Goal: Transaction & Acquisition: Obtain resource

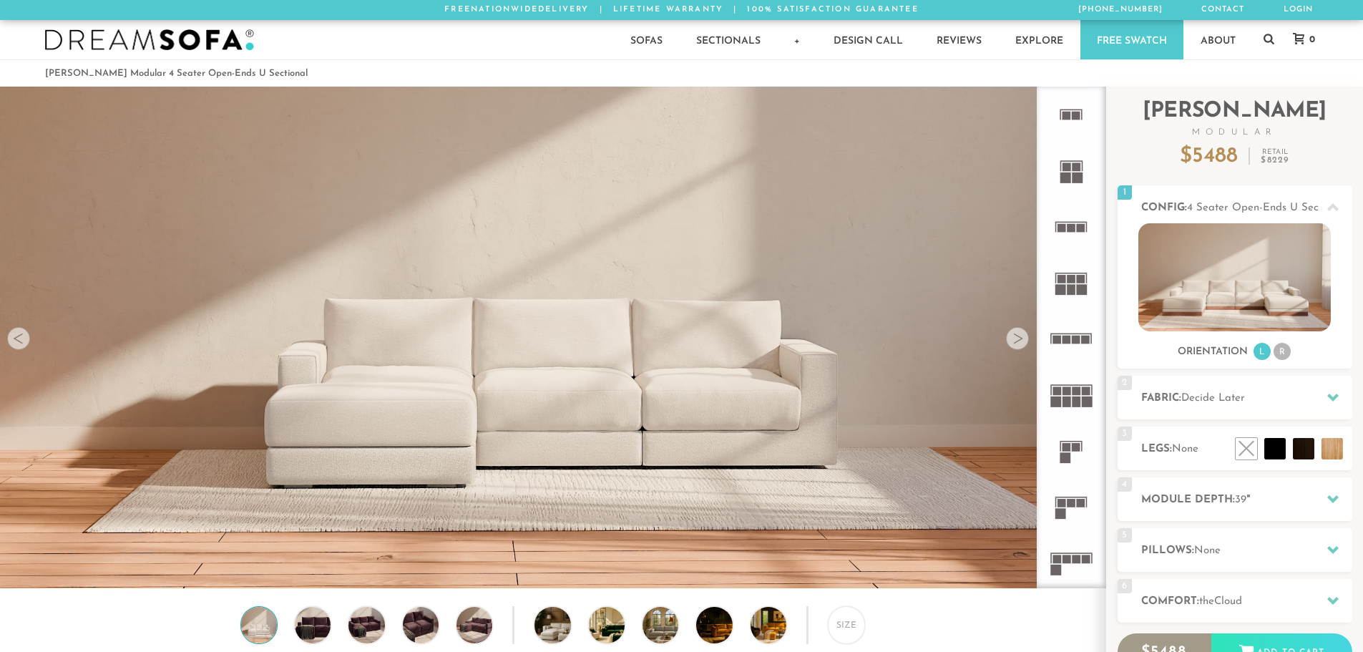
scroll to position [16754, 1352]
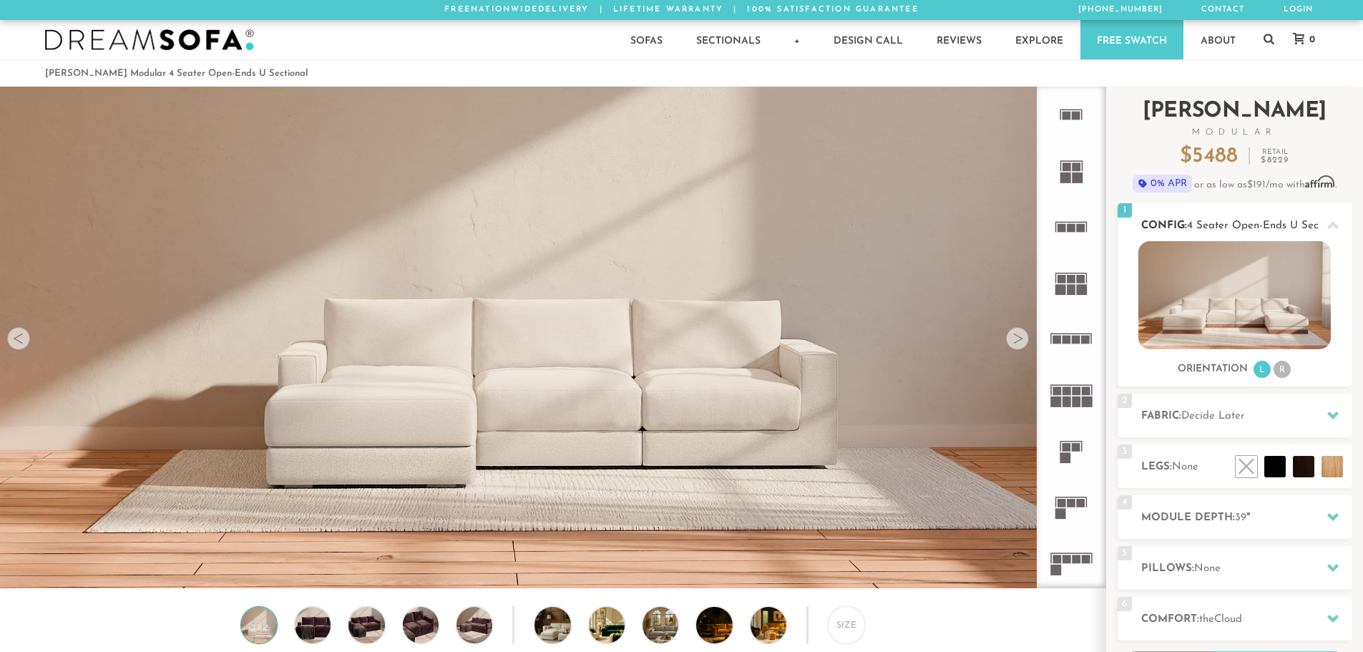
click at [1288, 370] on li "R" at bounding box center [1282, 369] width 17 height 17
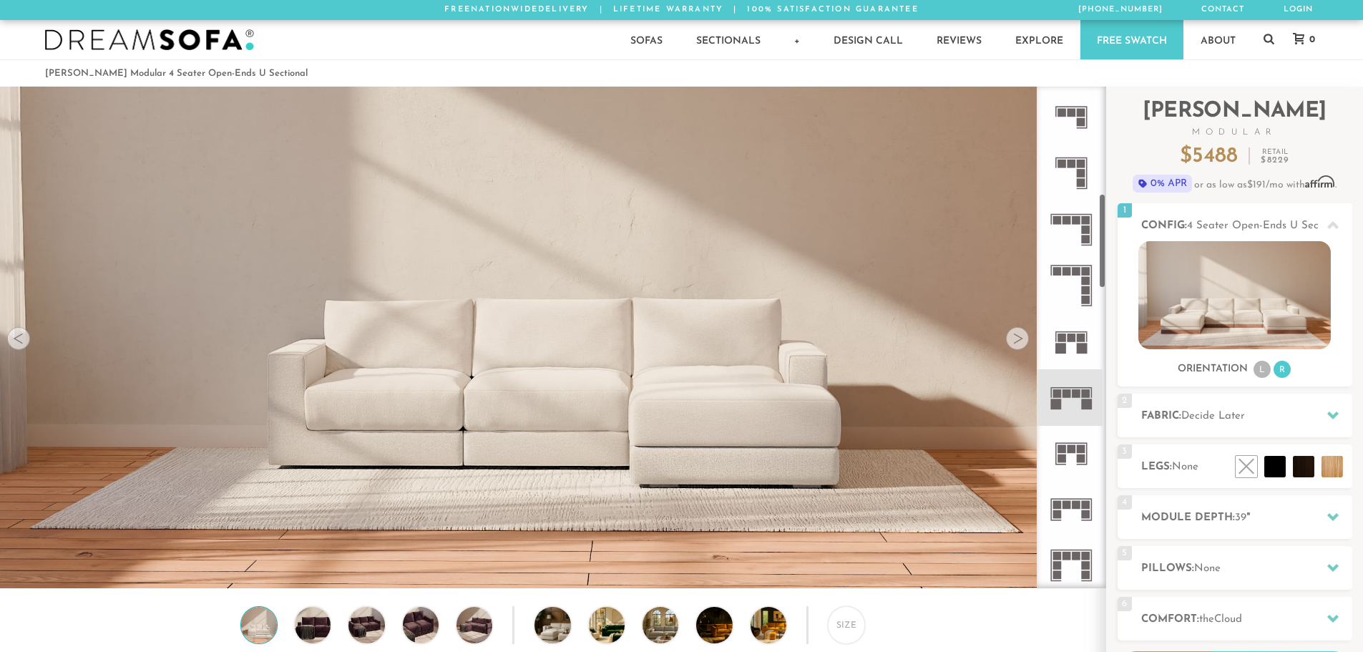
scroll to position [572, 0]
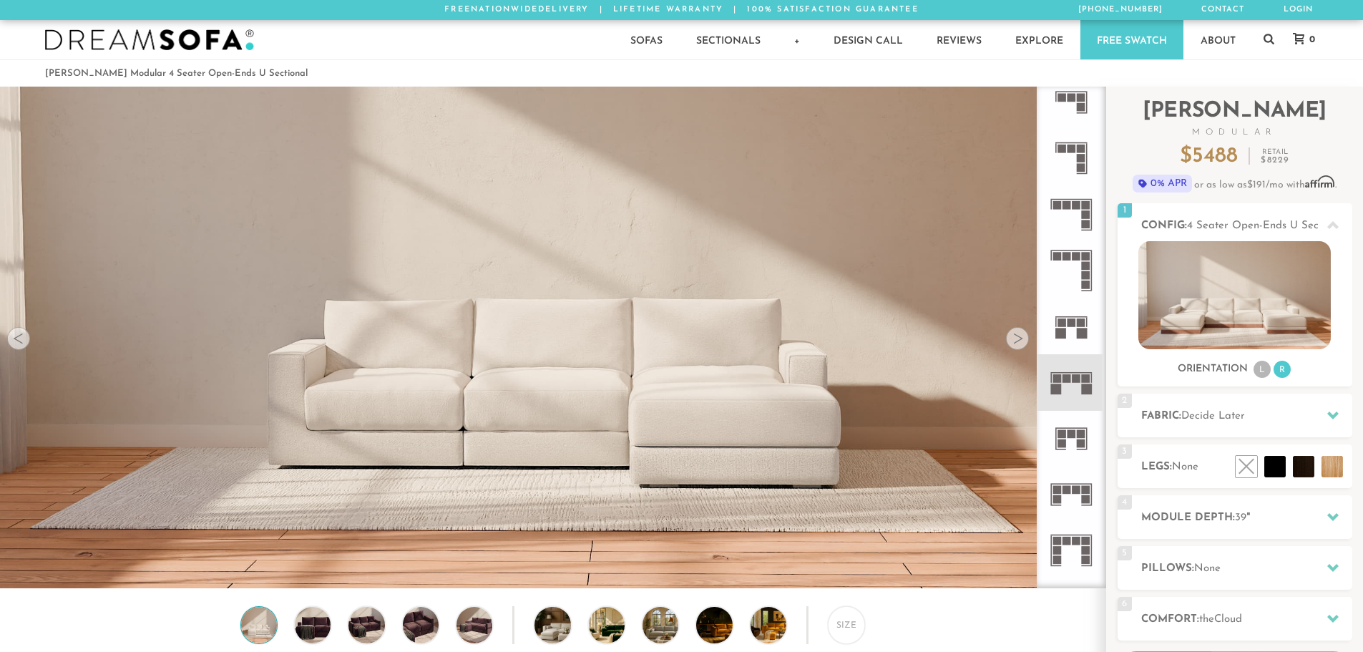
click at [1070, 540] on rect at bounding box center [1067, 541] width 9 height 9
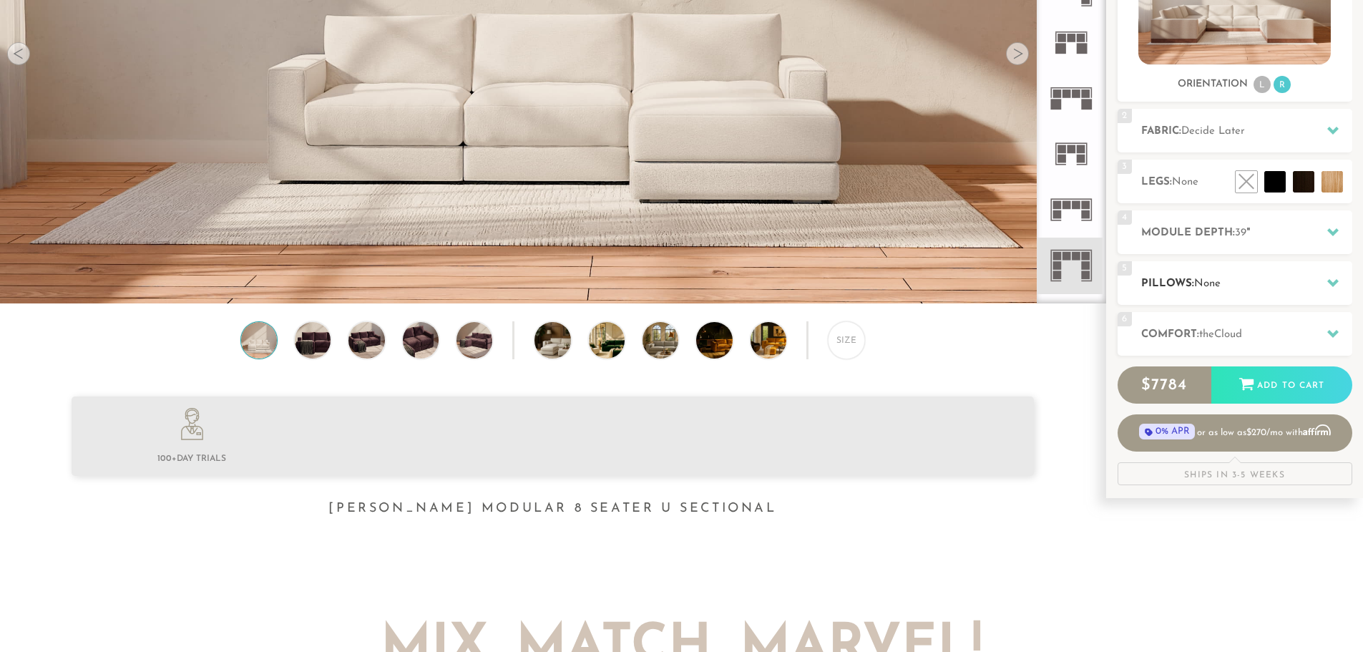
scroll to position [286, 0]
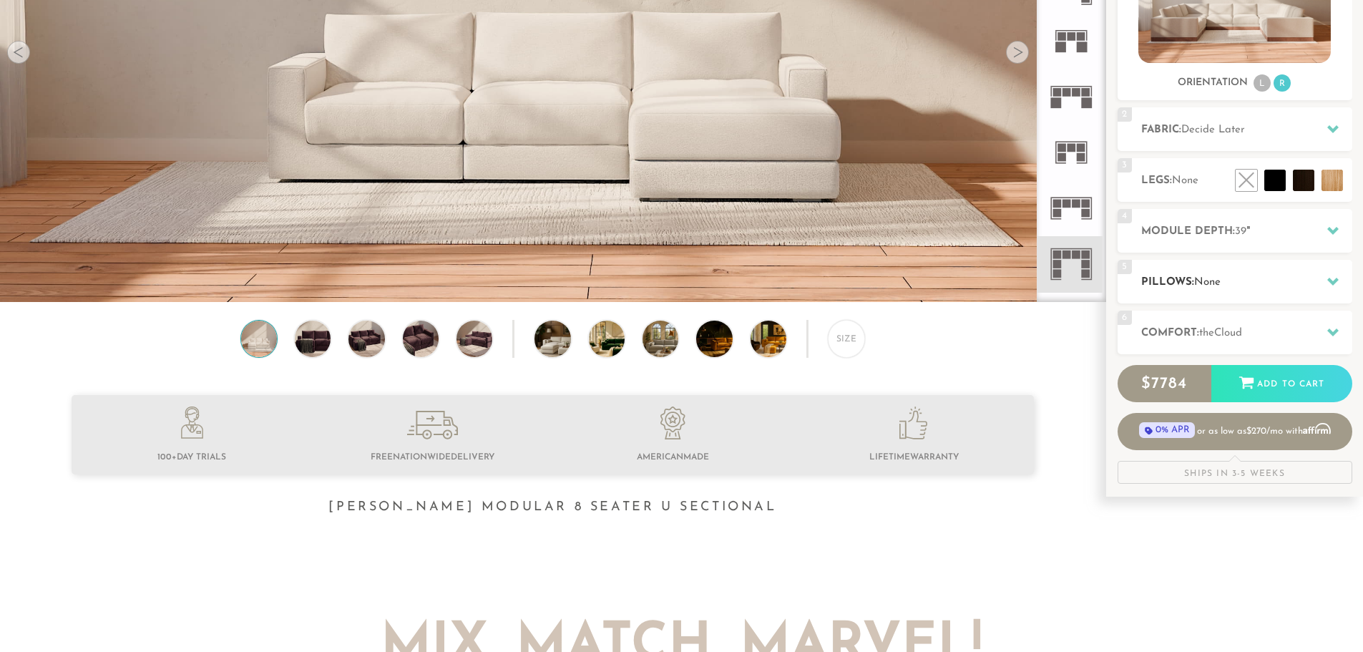
click at [1307, 284] on h2 "Pillows: None" at bounding box center [1246, 282] width 211 height 16
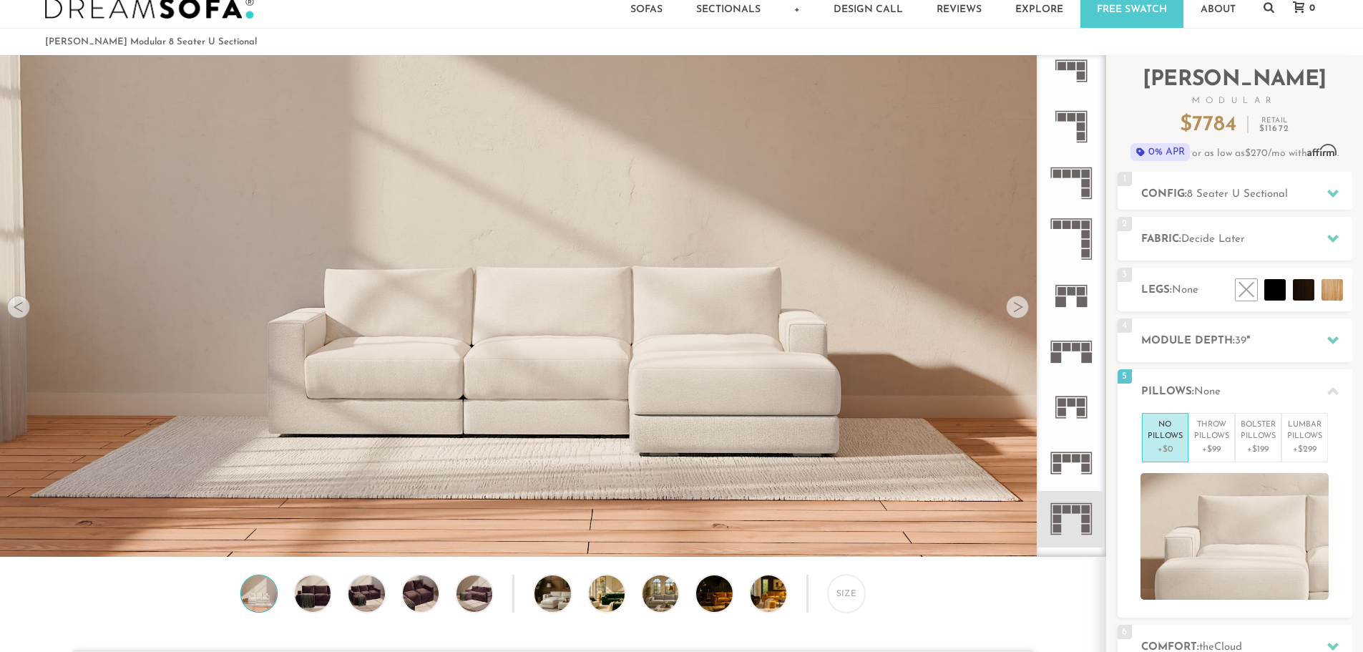
scroll to position [0, 0]
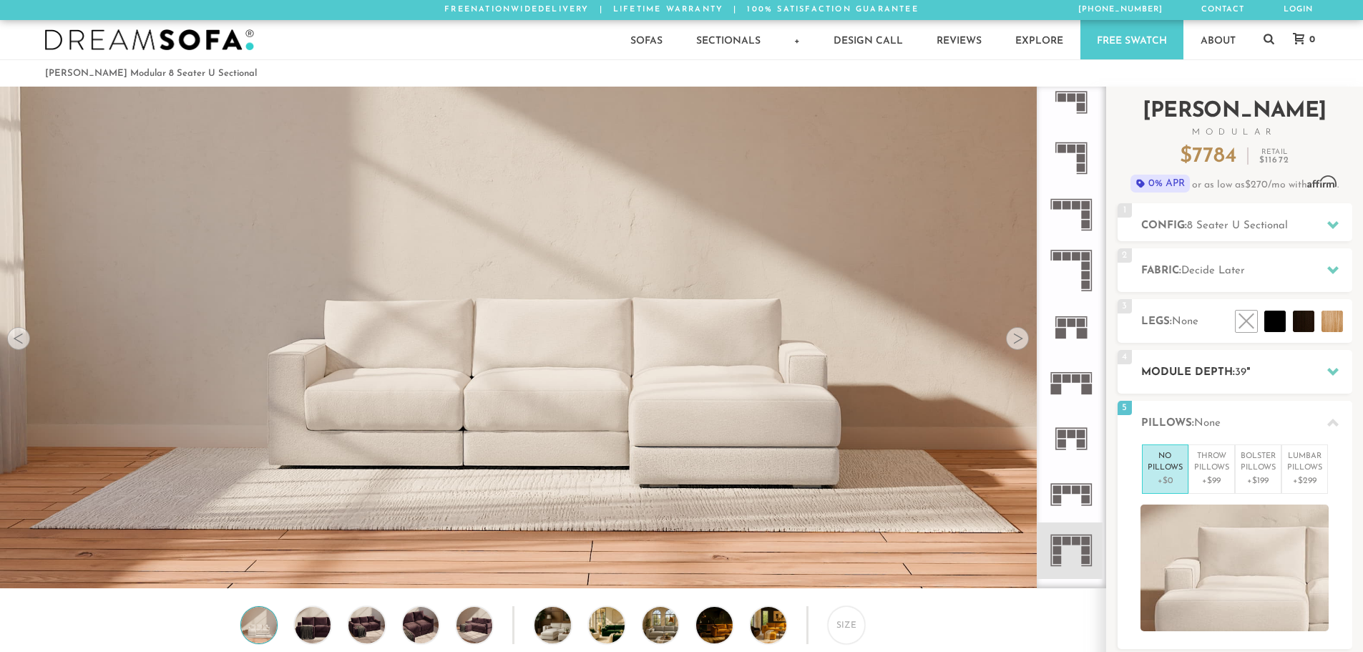
click at [1327, 368] on icon at bounding box center [1332, 371] width 11 height 11
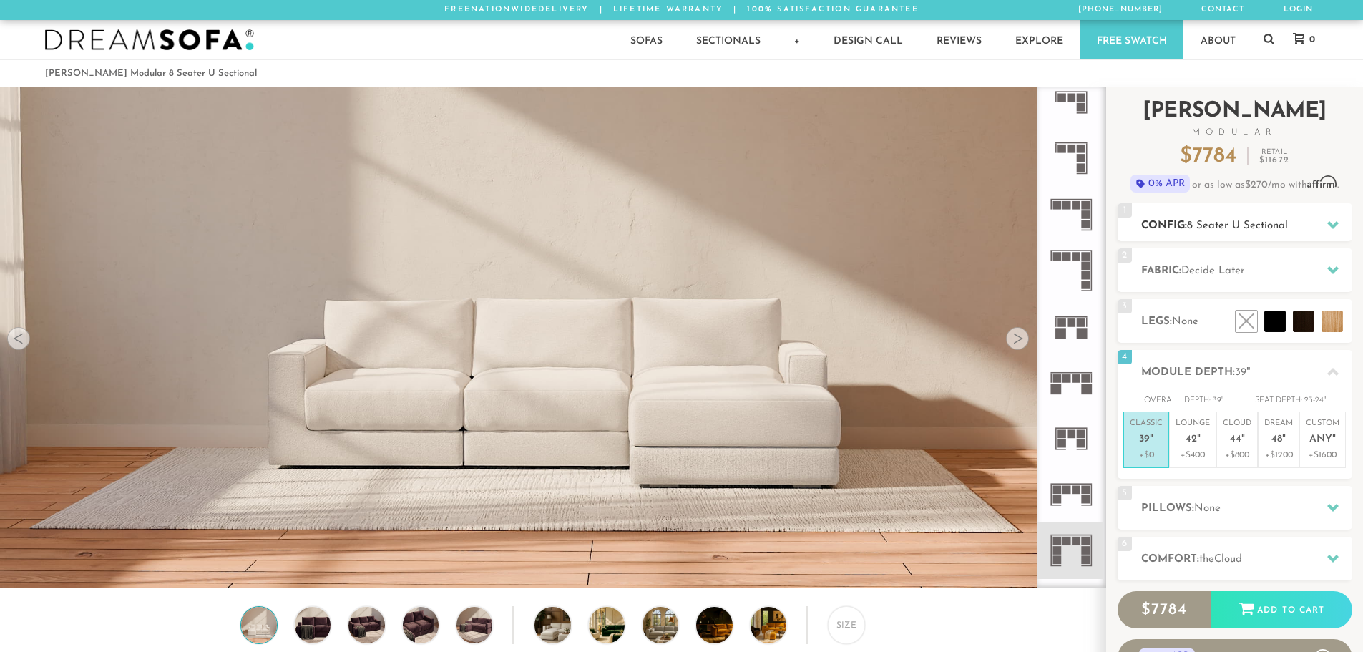
click at [1336, 224] on icon at bounding box center [1332, 225] width 11 height 8
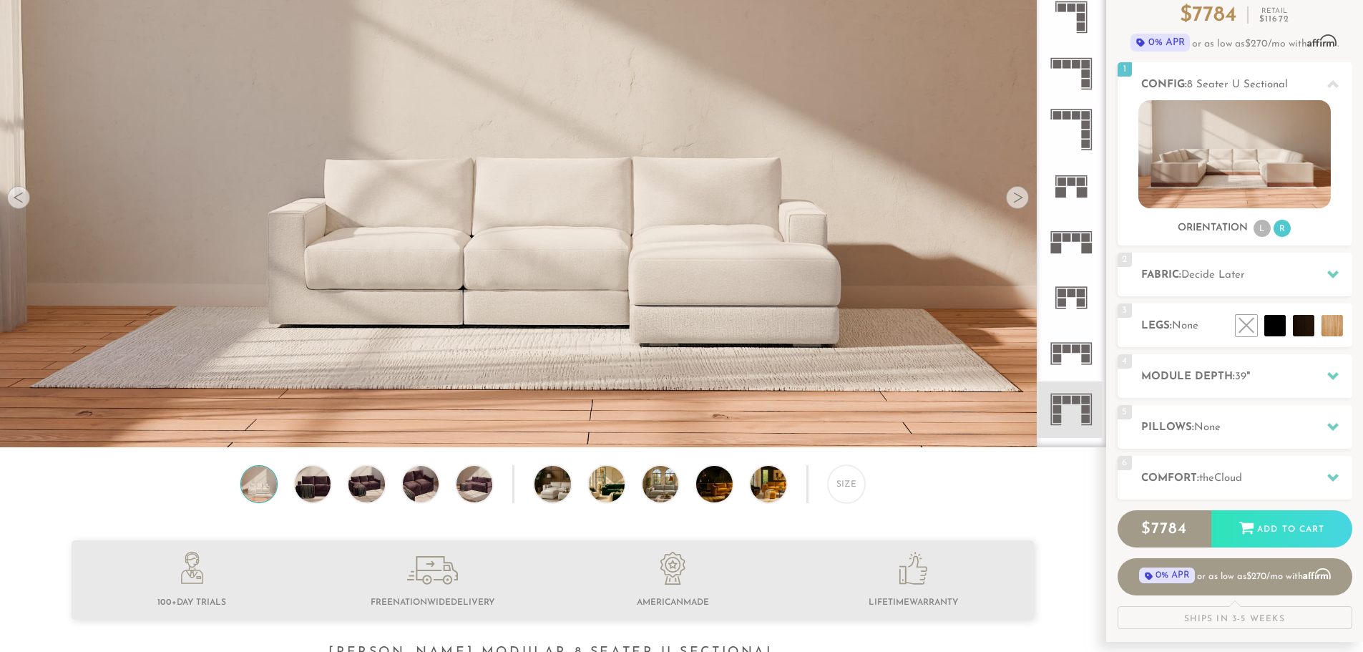
scroll to position [143, 0]
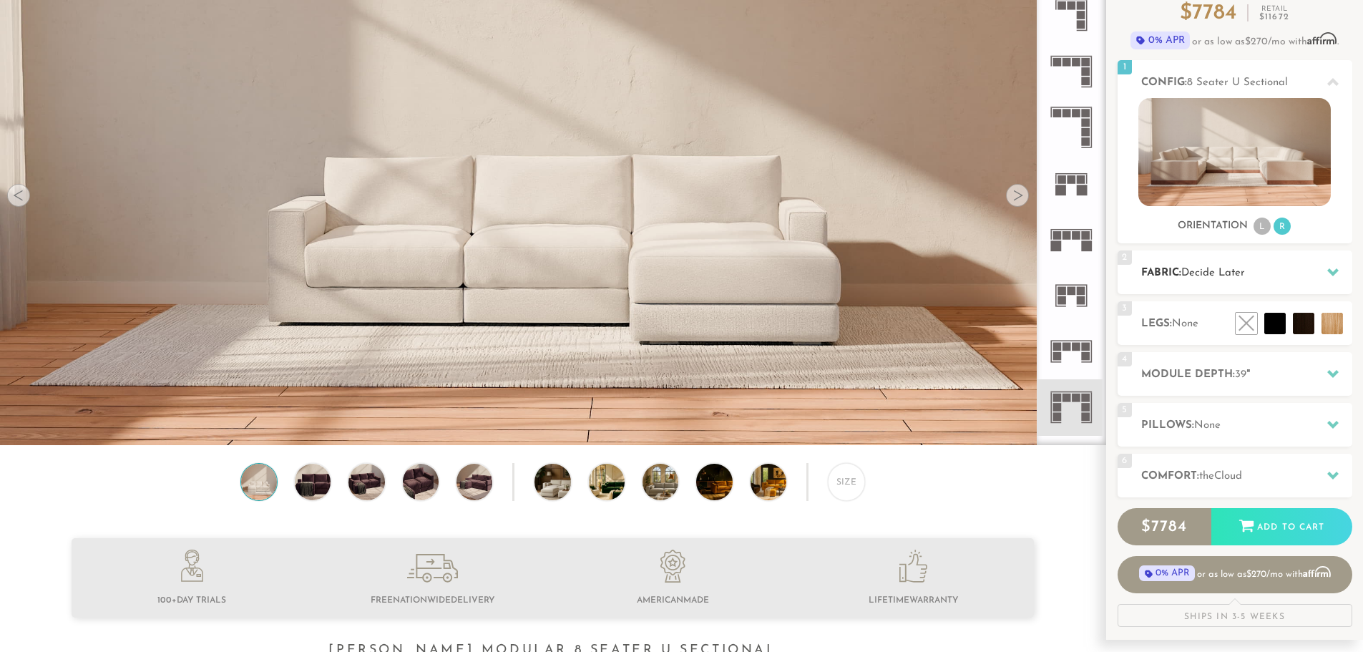
click at [1332, 273] on icon at bounding box center [1332, 272] width 11 height 8
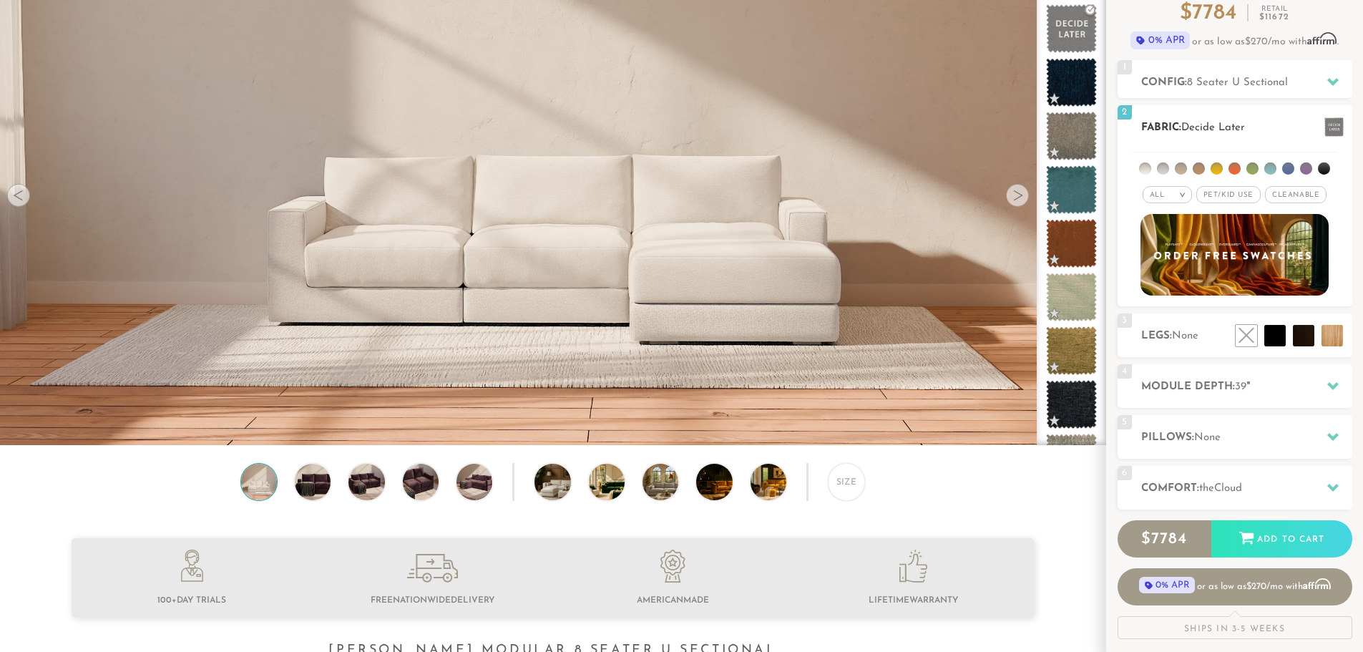
click at [1144, 165] on li at bounding box center [1145, 168] width 12 height 12
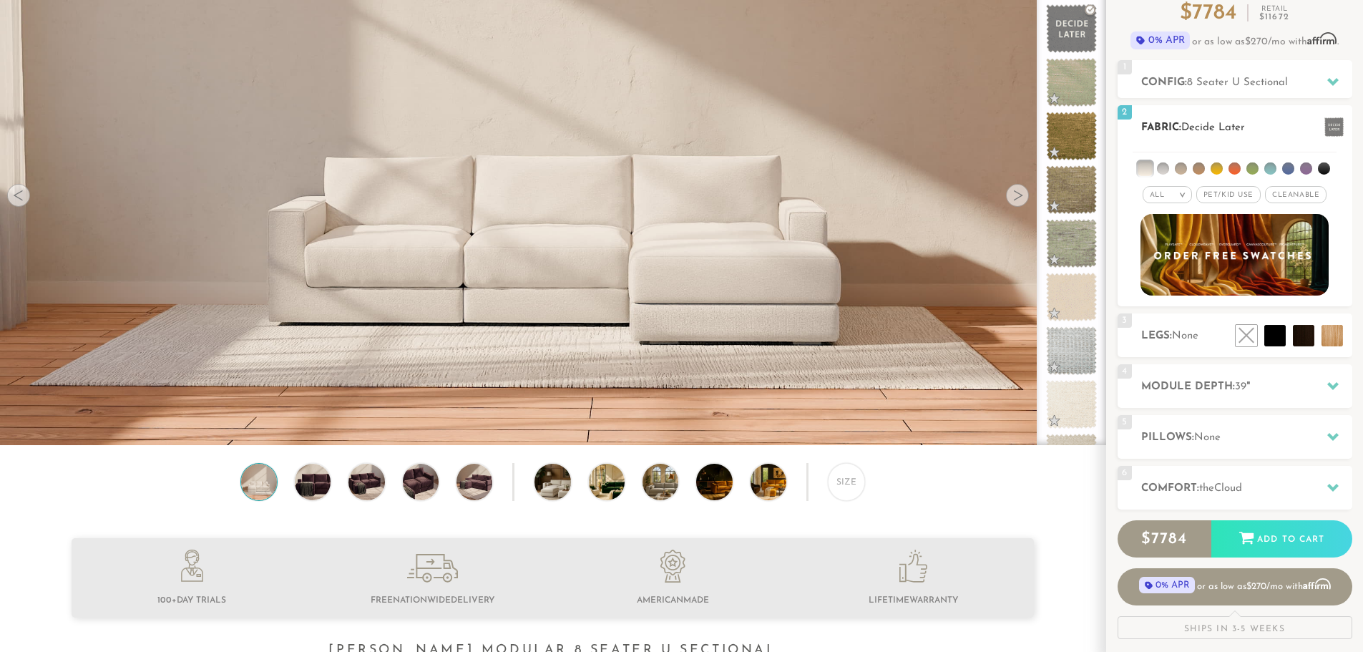
click at [1164, 166] on li at bounding box center [1163, 168] width 12 height 12
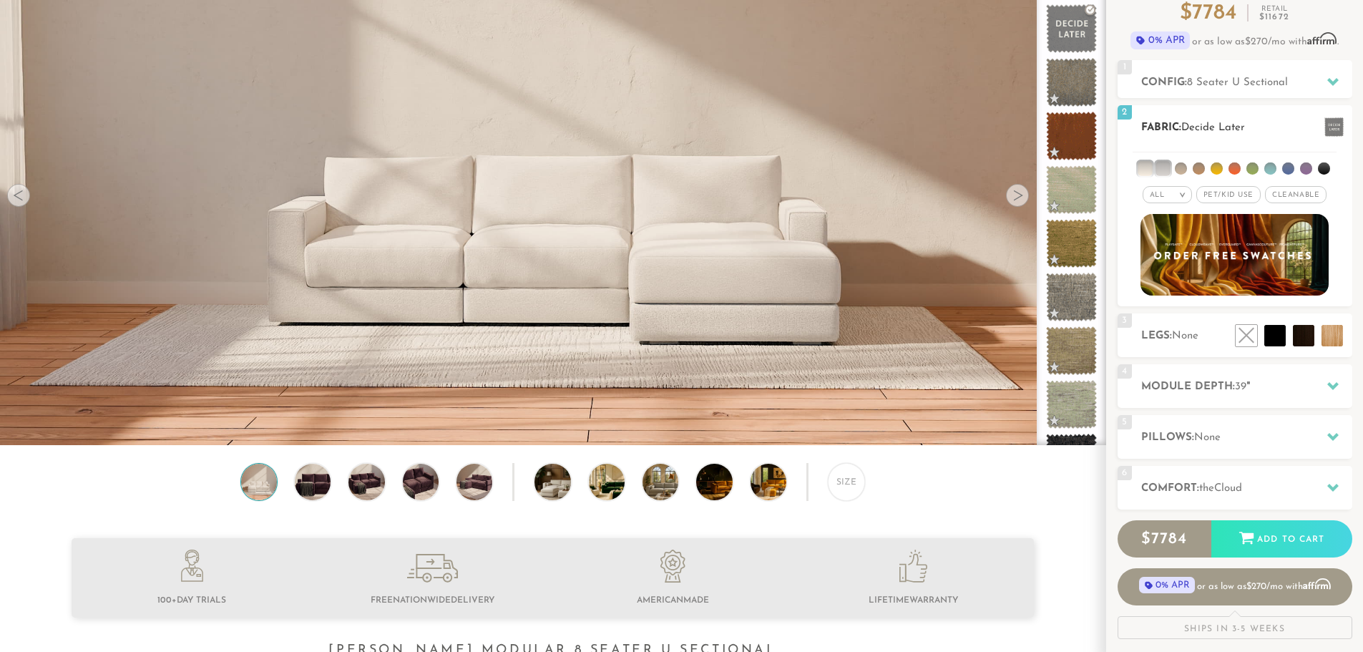
click at [1231, 199] on span "Pet/Kid Use x" at bounding box center [1228, 194] width 64 height 17
click at [1149, 172] on li at bounding box center [1145, 168] width 14 height 14
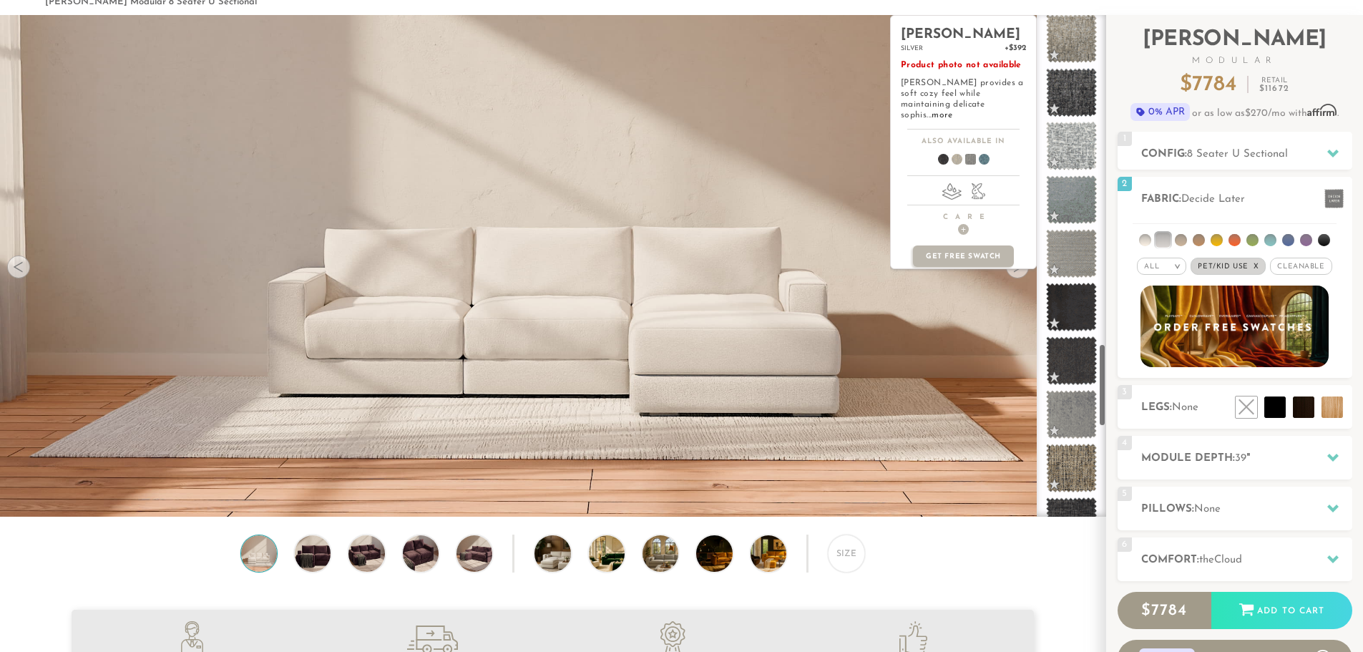
scroll to position [1989, 0]
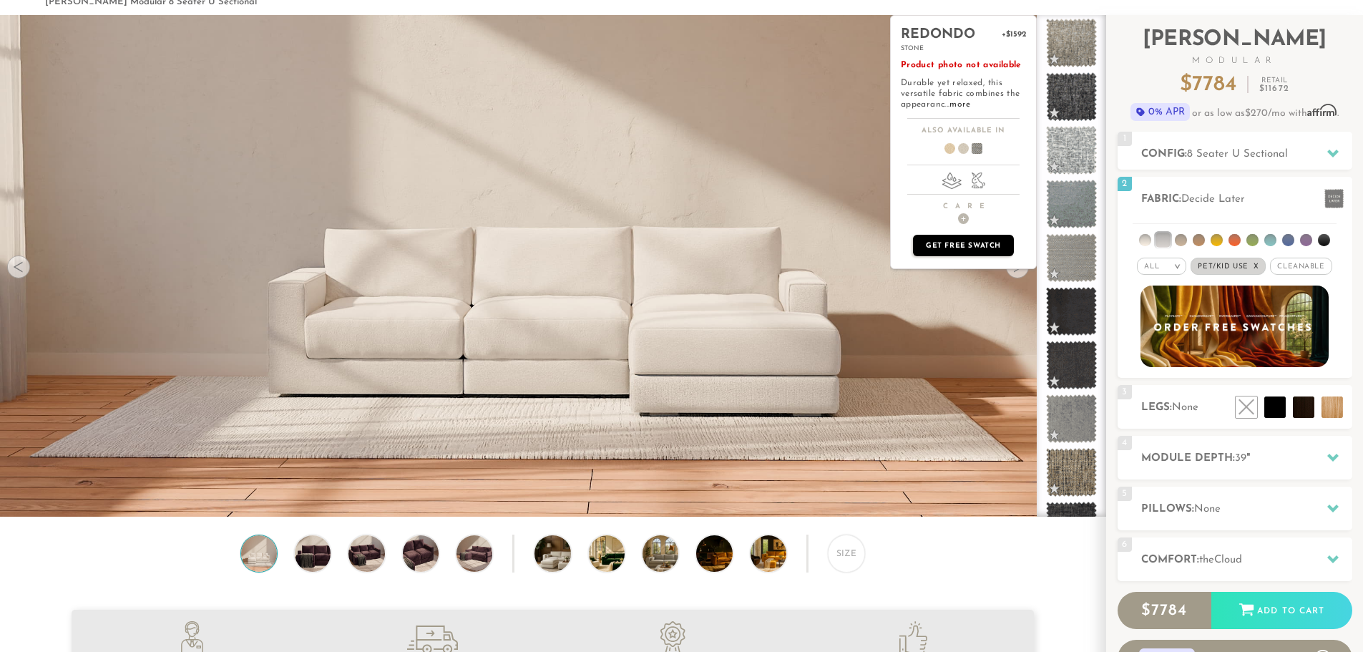
click at [963, 250] on p "Get Free Swatch" at bounding box center [963, 245] width 100 height 21
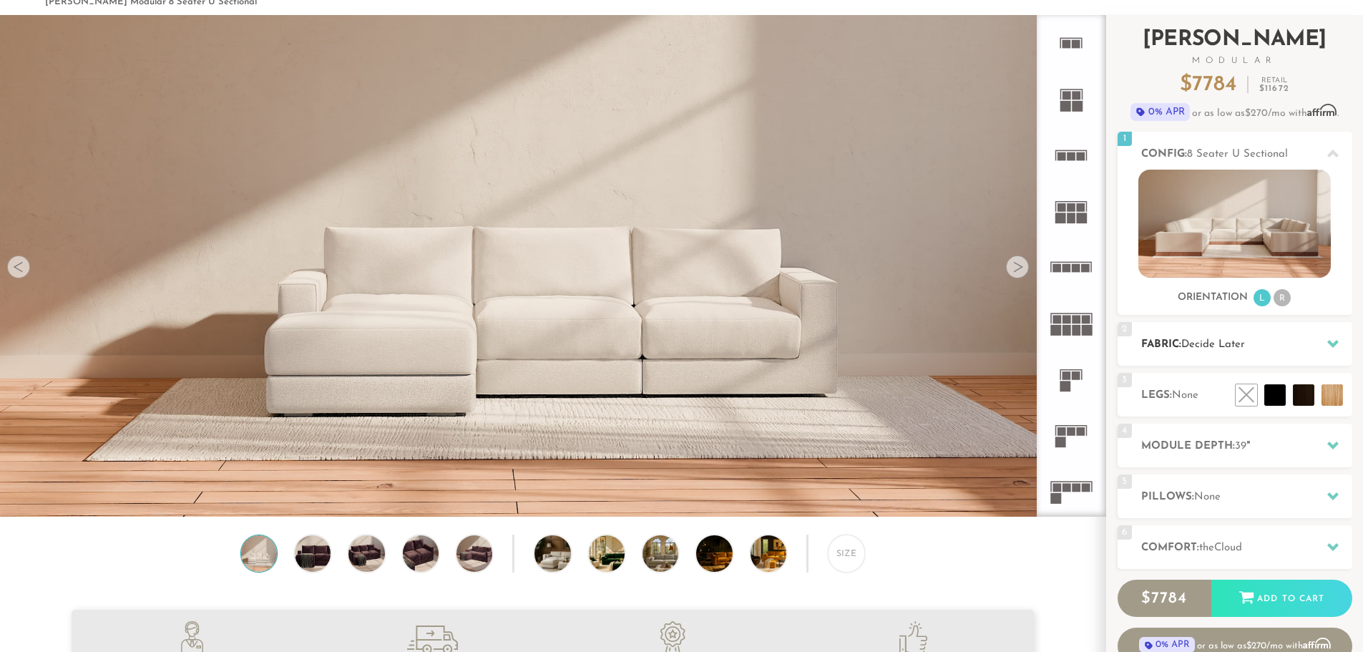
click at [1328, 346] on icon at bounding box center [1332, 343] width 11 height 11
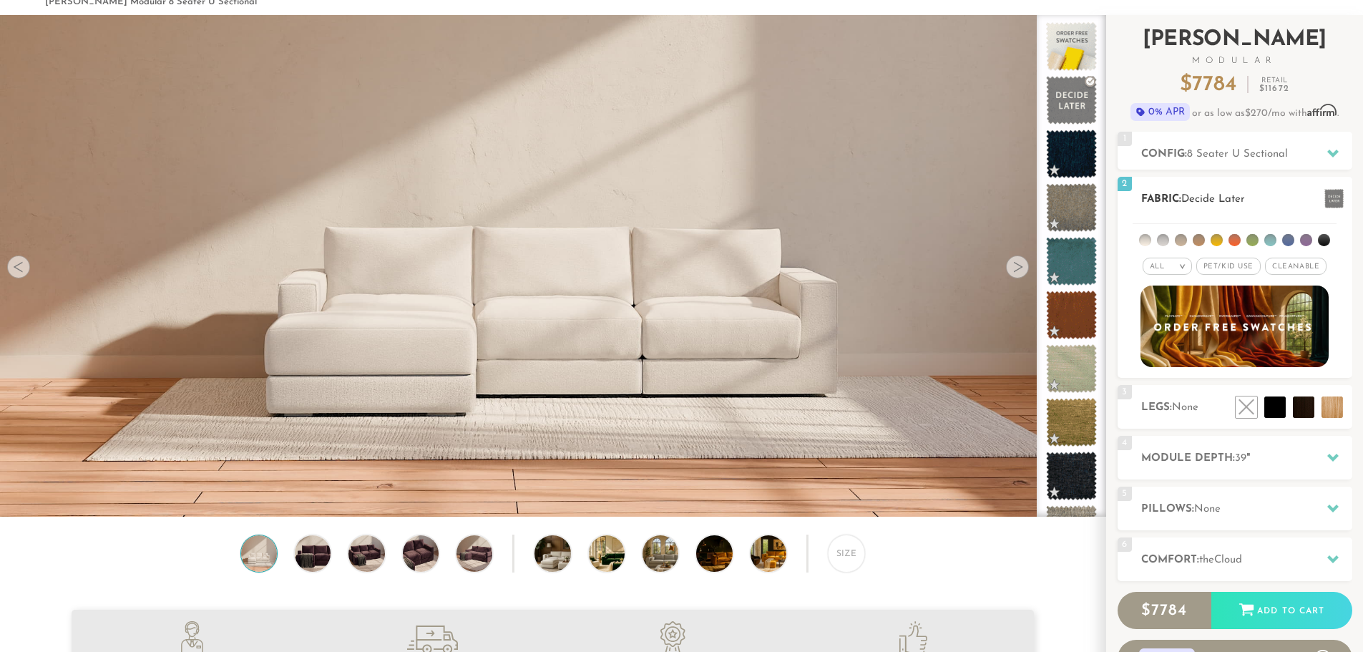
click at [1164, 244] on li at bounding box center [1163, 240] width 12 height 12
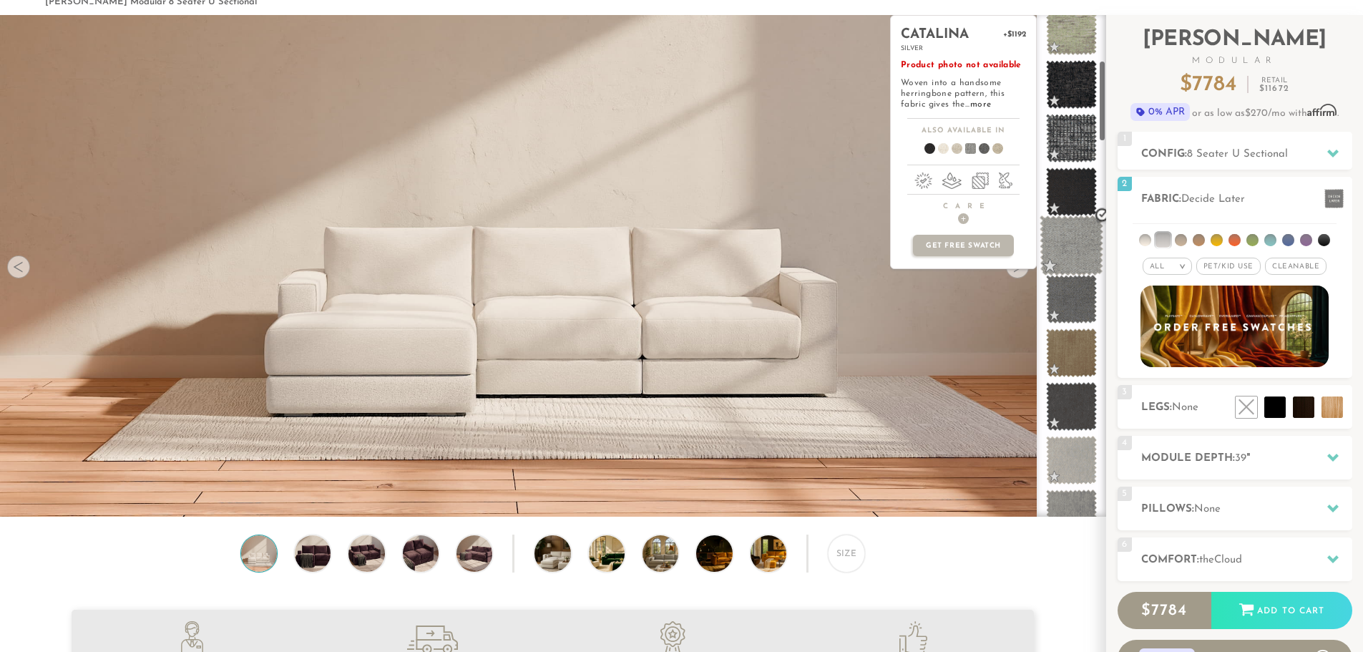
scroll to position [286, 0]
click at [1073, 249] on span at bounding box center [1072, 243] width 64 height 61
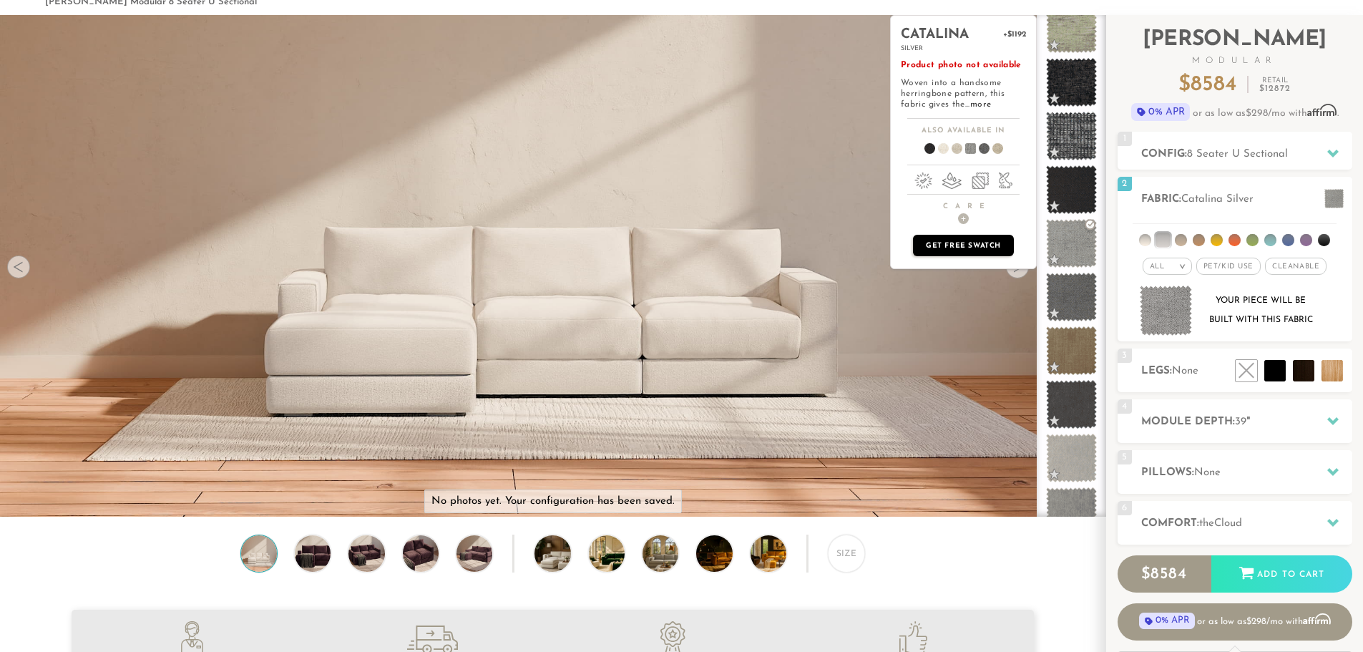
click at [969, 247] on p "Get Free Swatch" at bounding box center [963, 245] width 100 height 21
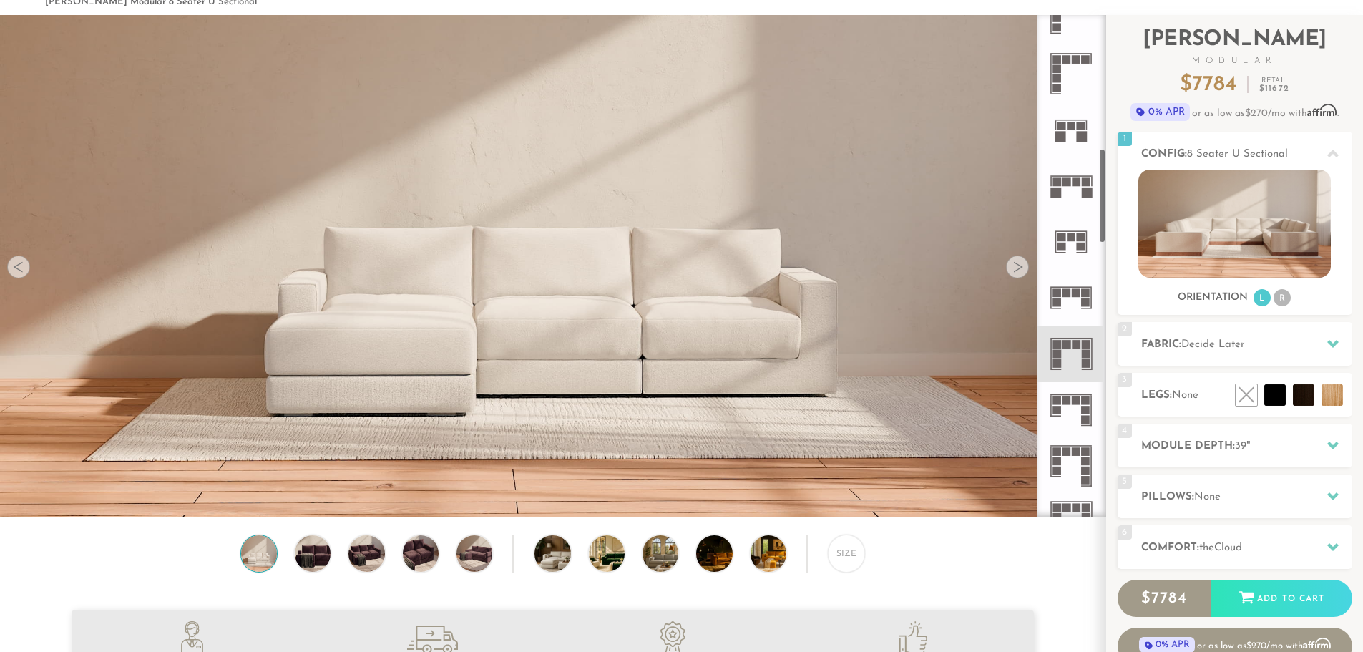
scroll to position [716, 0]
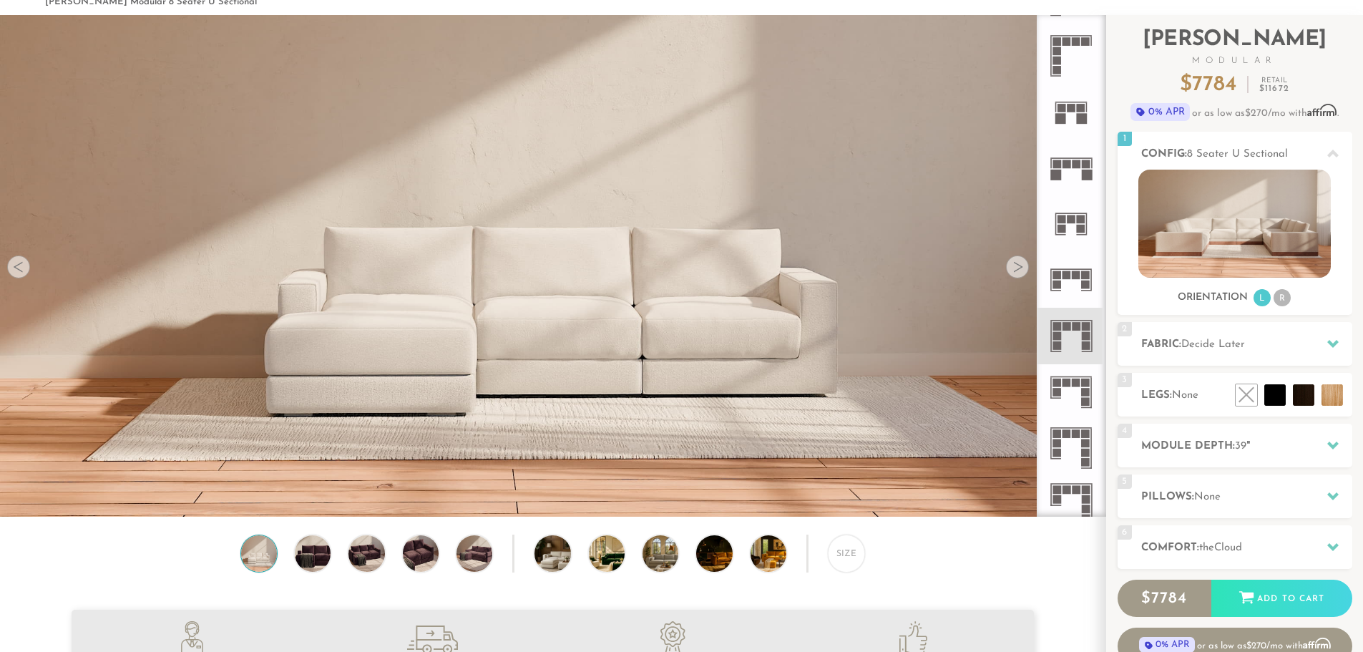
click at [1070, 341] on icon at bounding box center [1071, 336] width 56 height 56
click at [1019, 268] on div at bounding box center [1017, 266] width 23 height 23
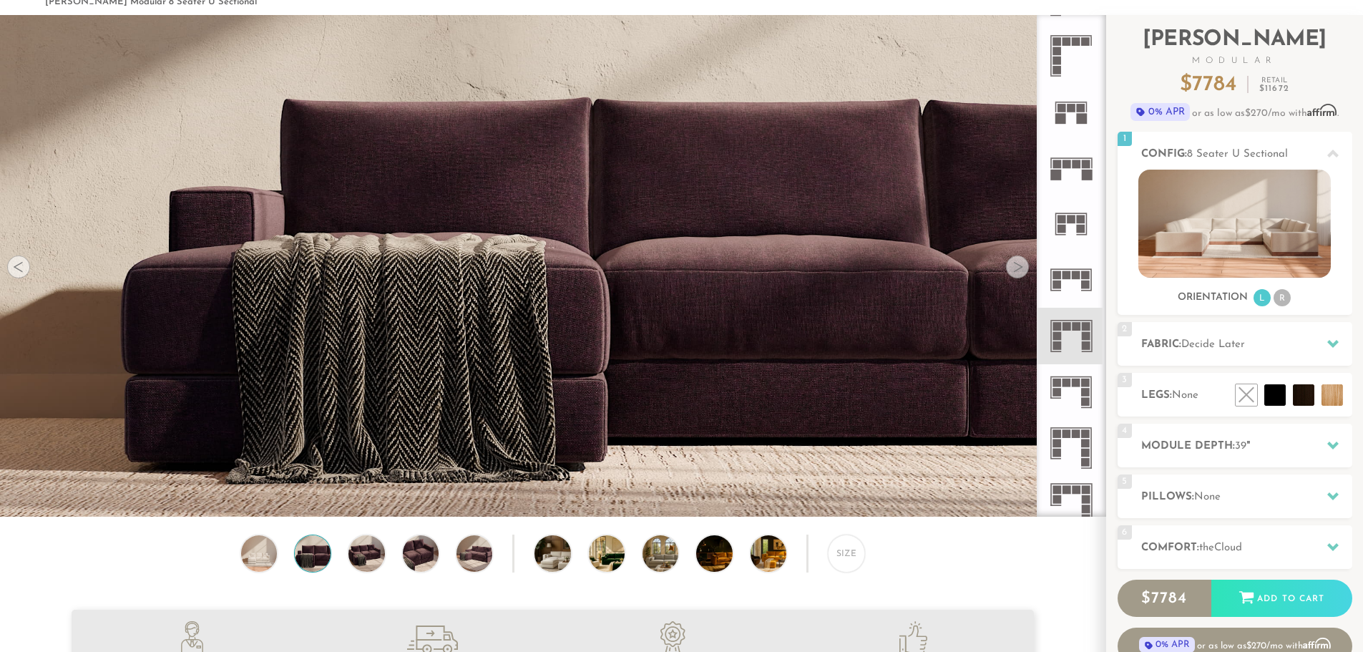
click at [1019, 268] on div at bounding box center [1017, 266] width 23 height 23
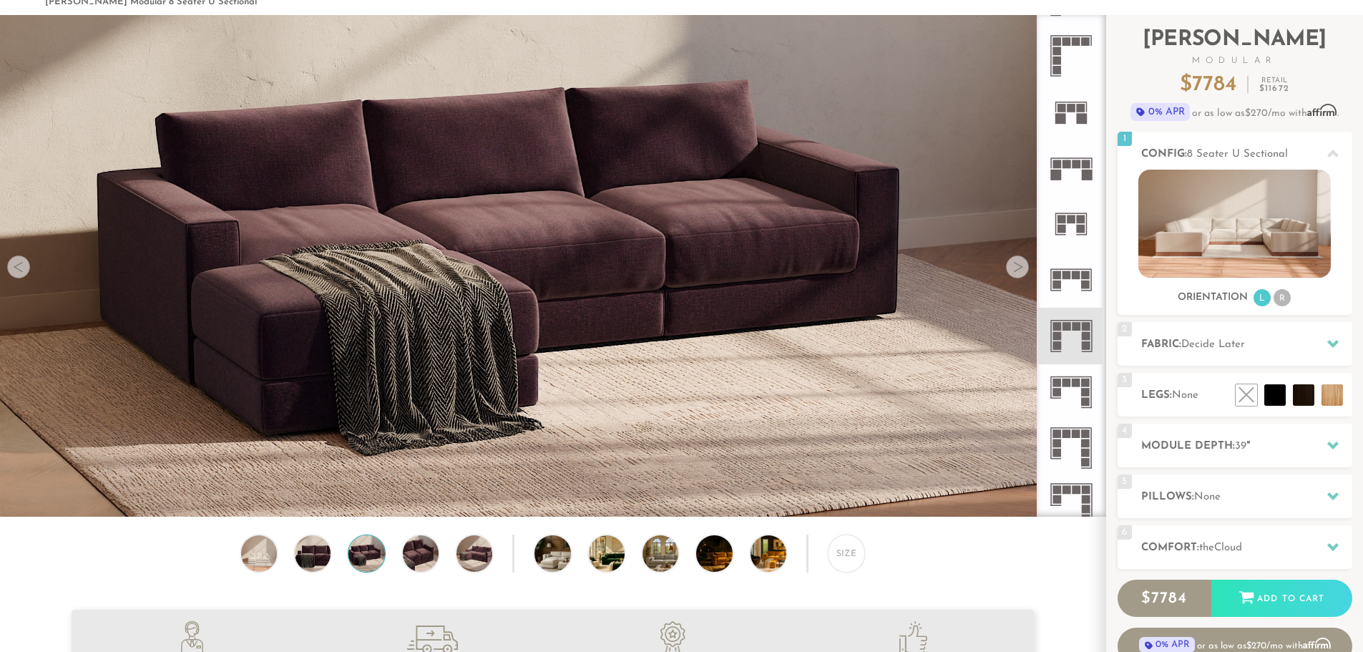
click at [1019, 268] on div at bounding box center [1017, 266] width 23 height 23
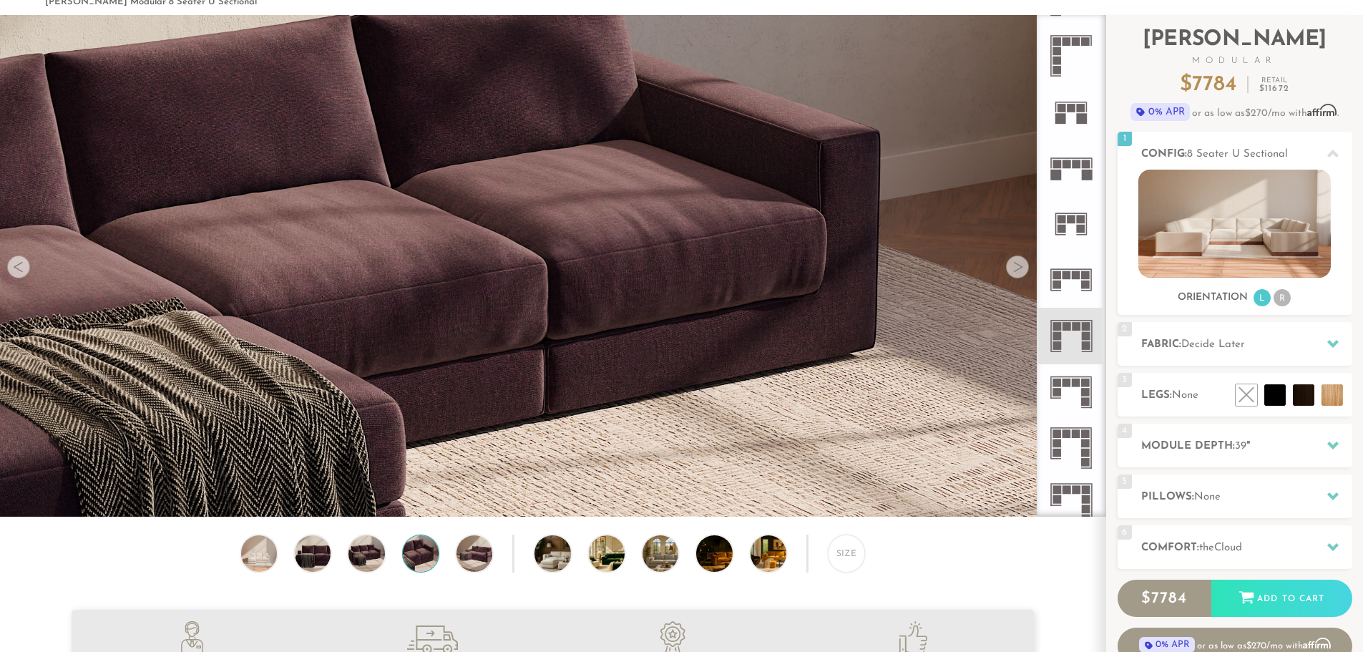
click at [1019, 268] on div at bounding box center [1017, 266] width 23 height 23
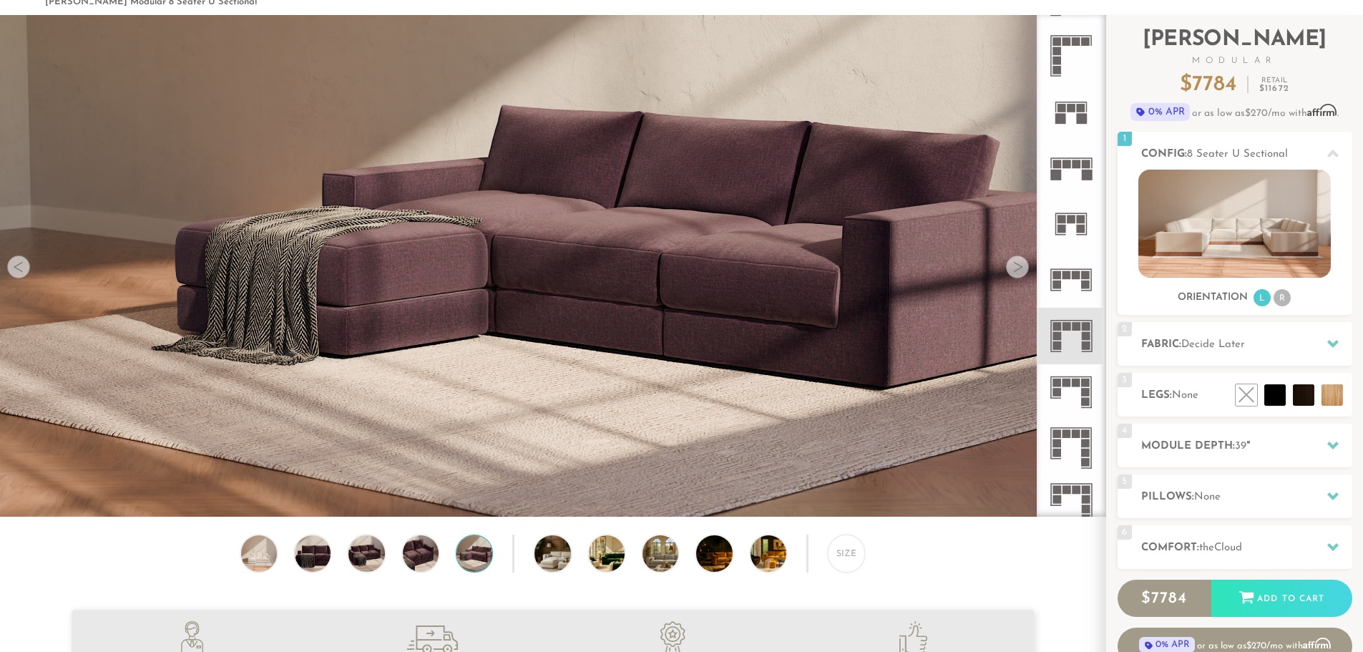
click at [1019, 268] on div at bounding box center [1017, 266] width 23 height 23
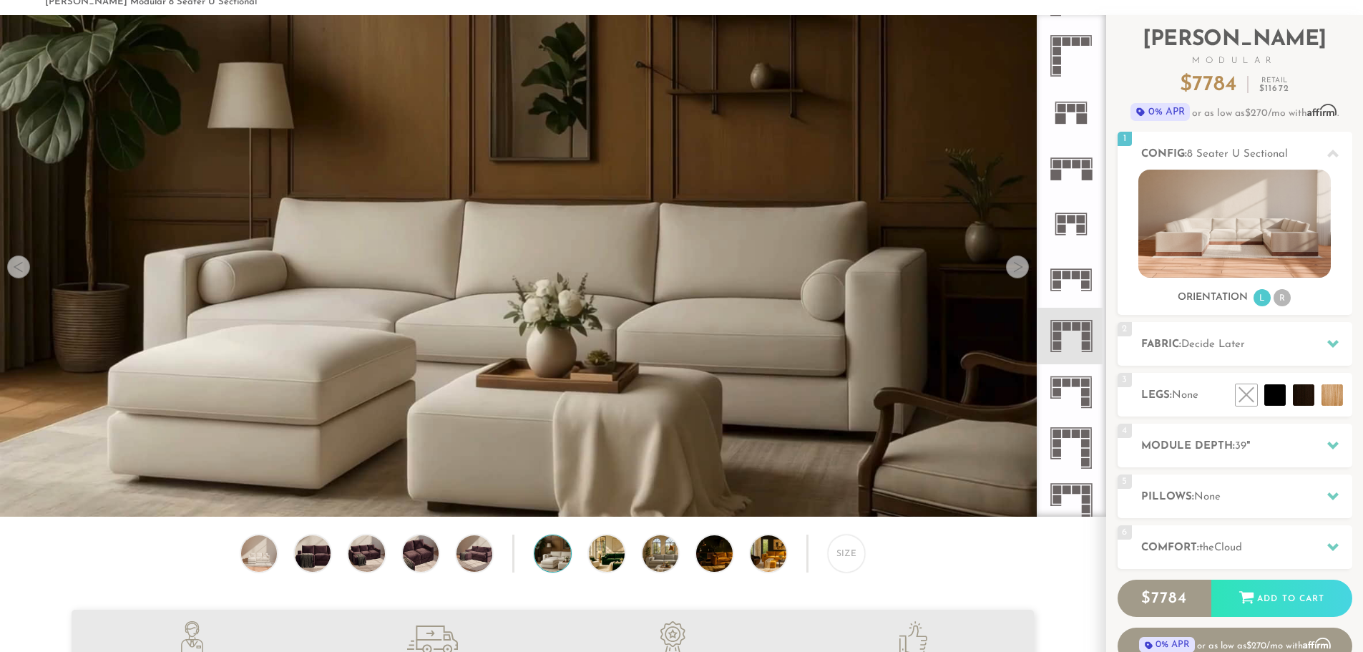
click at [1019, 268] on div at bounding box center [1017, 266] width 23 height 23
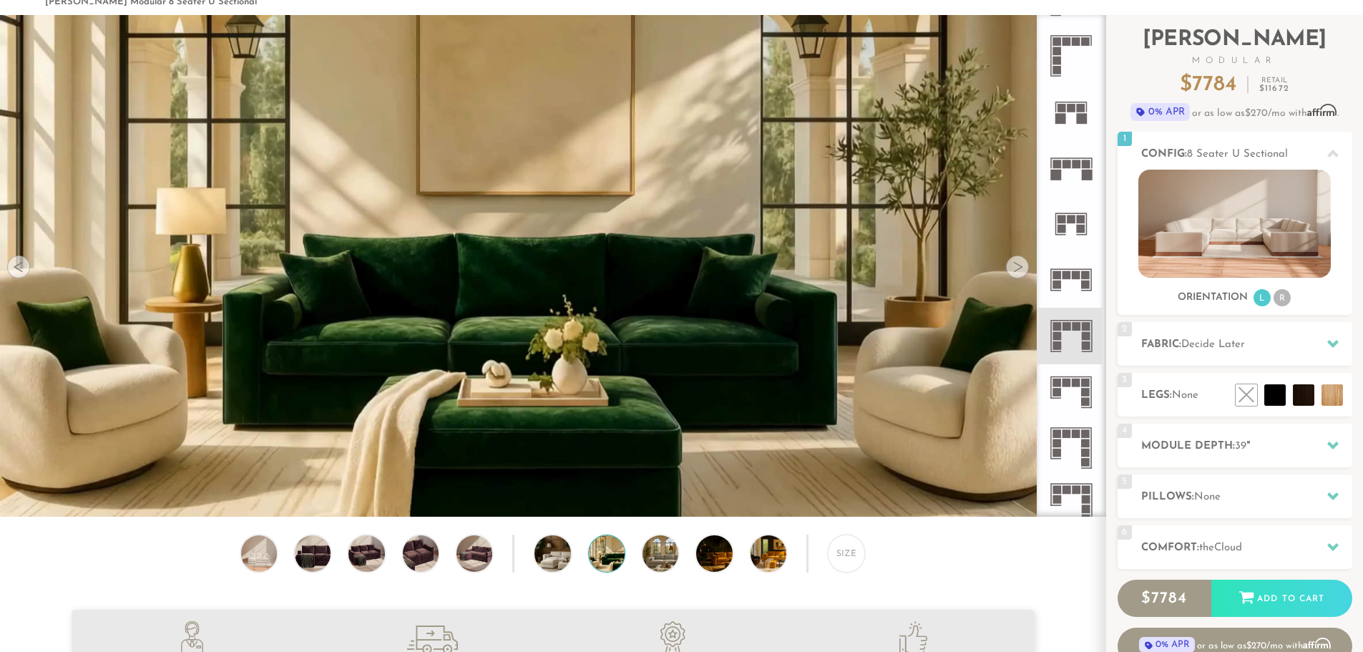
click at [1019, 268] on div at bounding box center [1017, 266] width 23 height 23
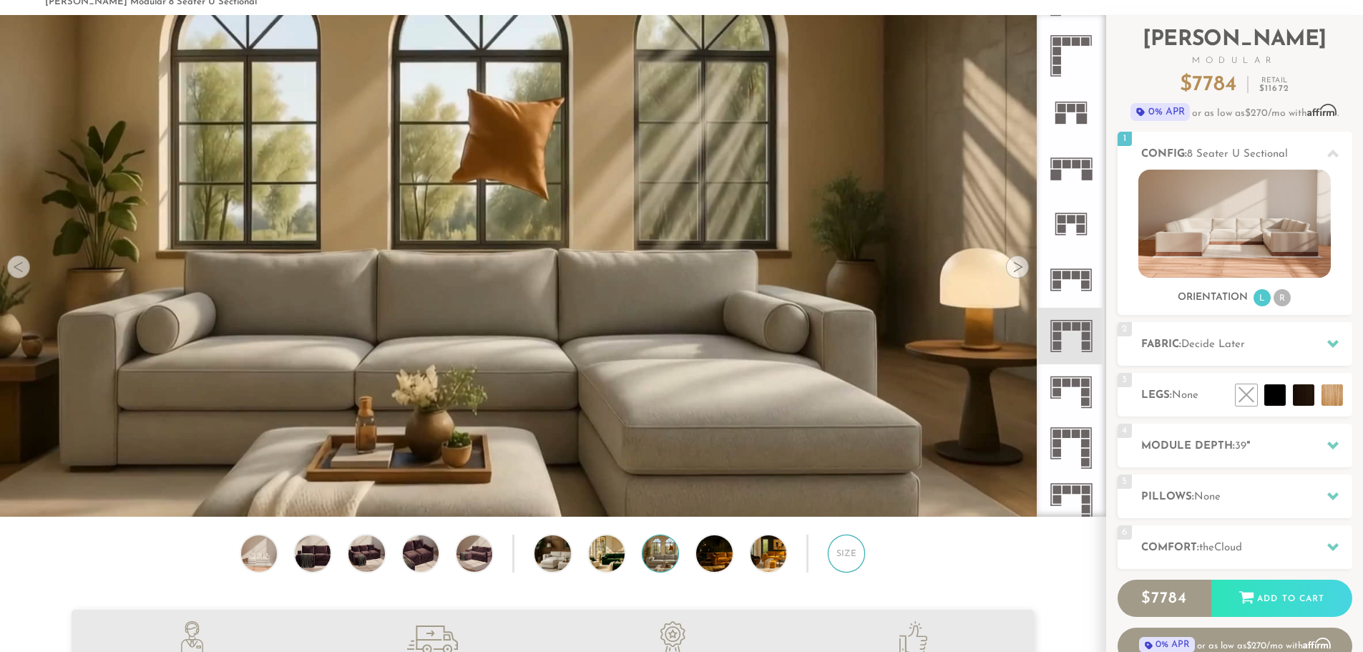
click at [843, 555] on div "Size" at bounding box center [846, 552] width 37 height 37
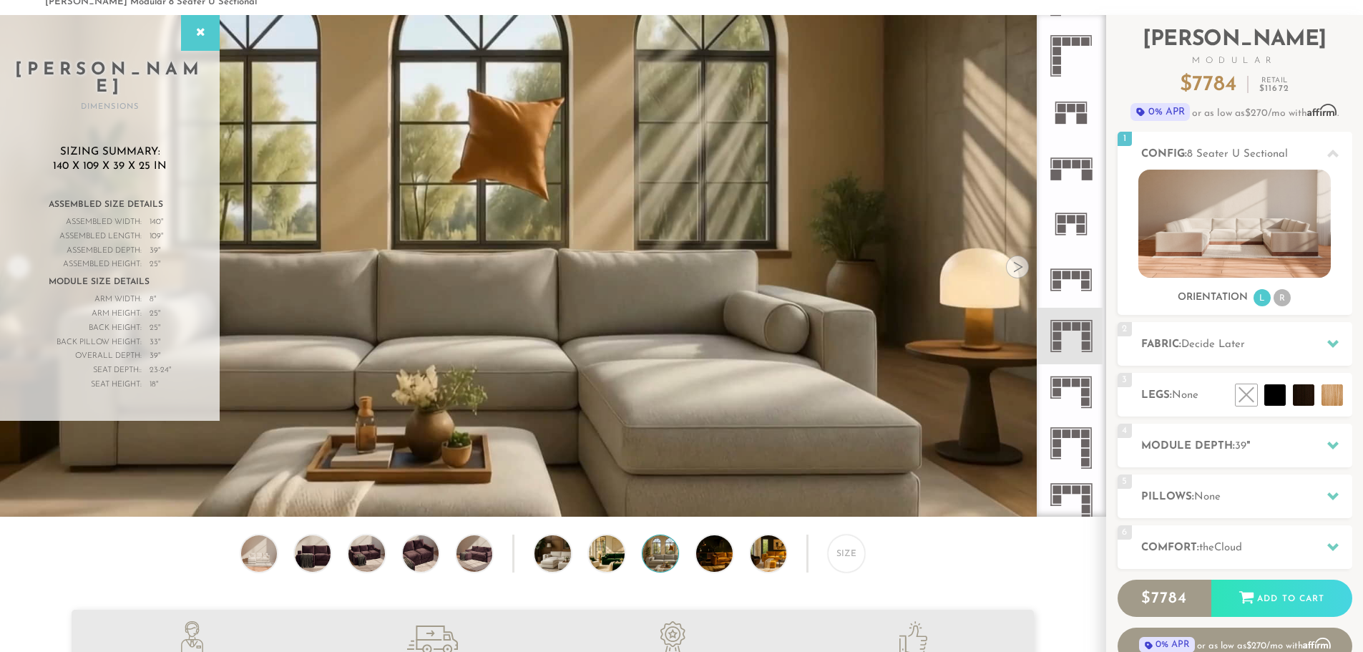
click at [942, 565] on div "Size" at bounding box center [552, 556] width 1105 height 44
click at [199, 27] on icon at bounding box center [200, 32] width 16 height 11
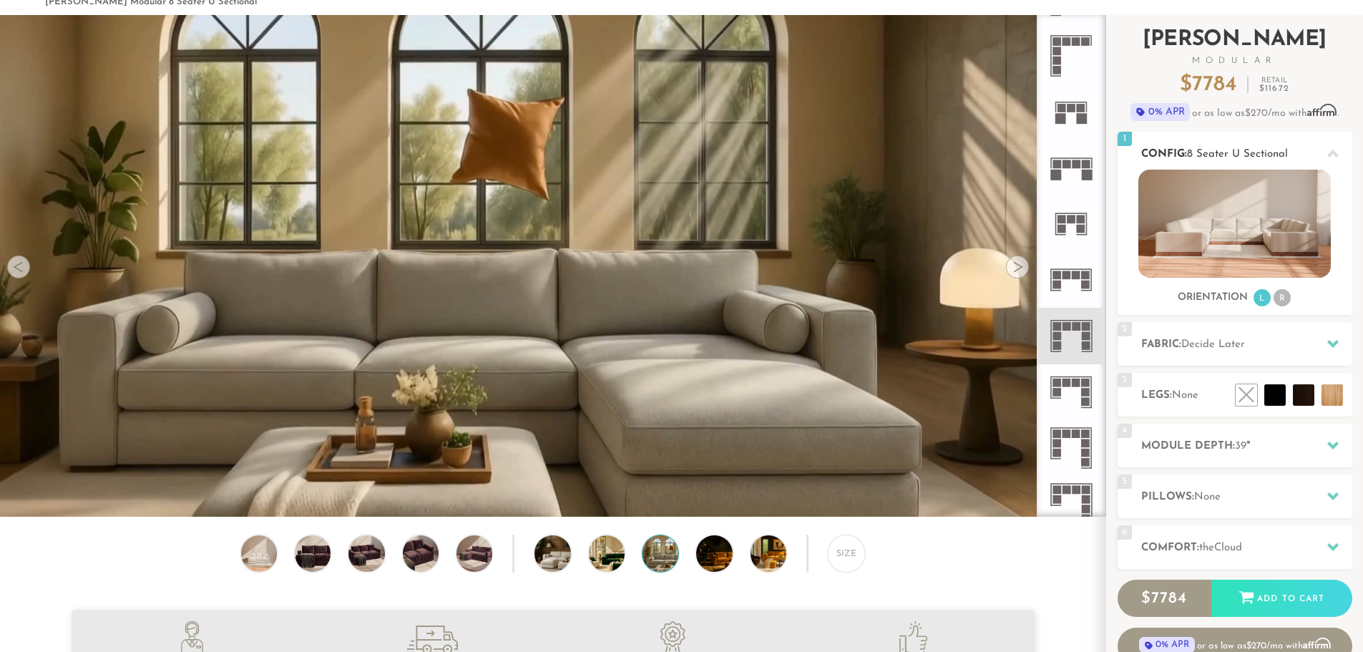
scroll to position [0, 0]
